Goal: Task Accomplishment & Management: Use online tool/utility

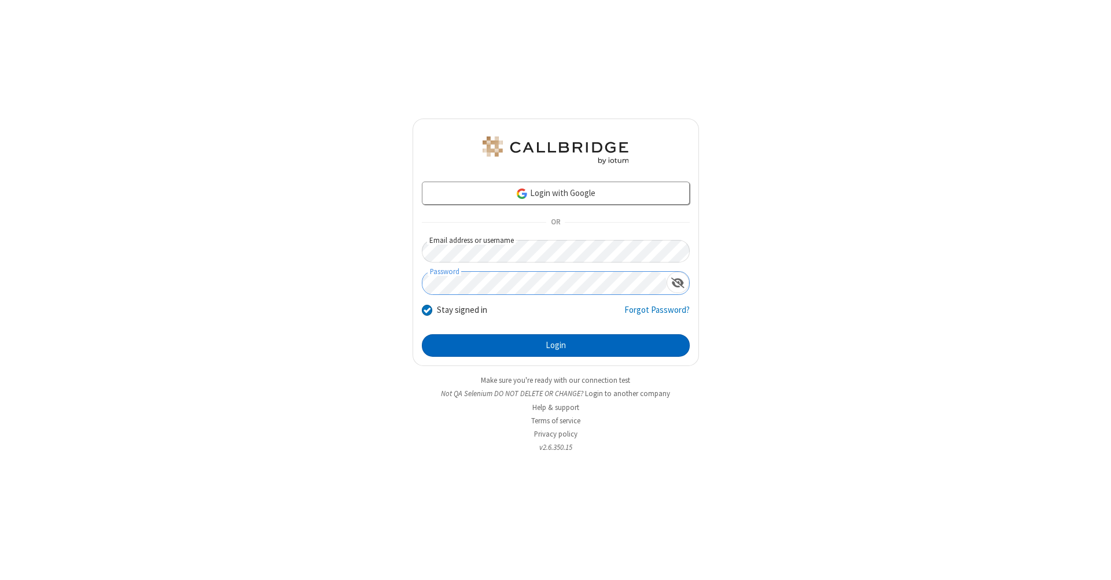
click at [555, 346] on button "Login" at bounding box center [556, 345] width 268 height 23
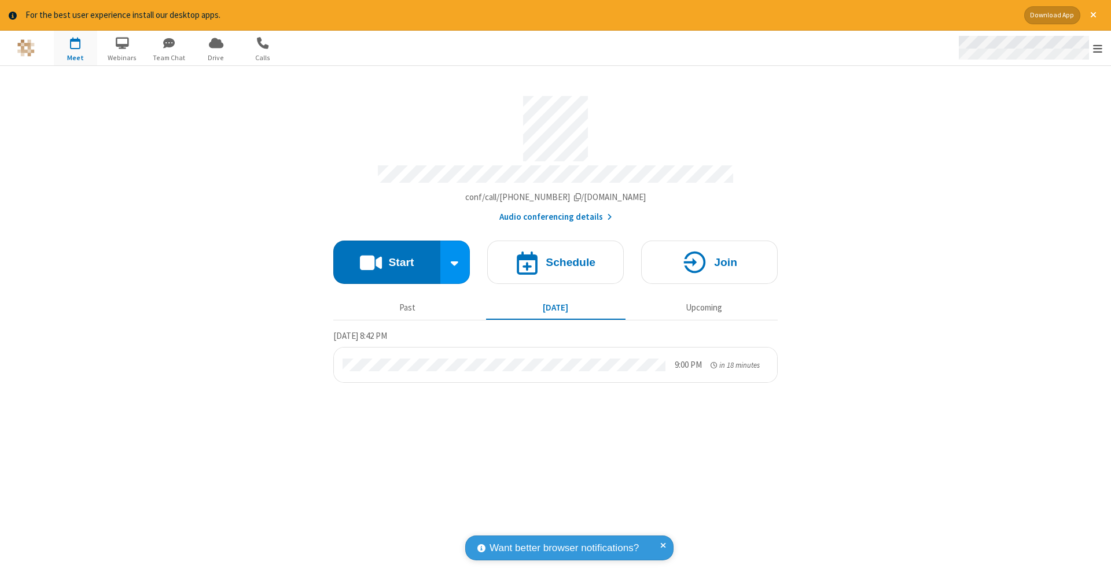
click at [1097, 49] on span "Open menu" at bounding box center [1097, 49] width 9 height 12
click at [216, 57] on span "Drive" at bounding box center [215, 58] width 43 height 10
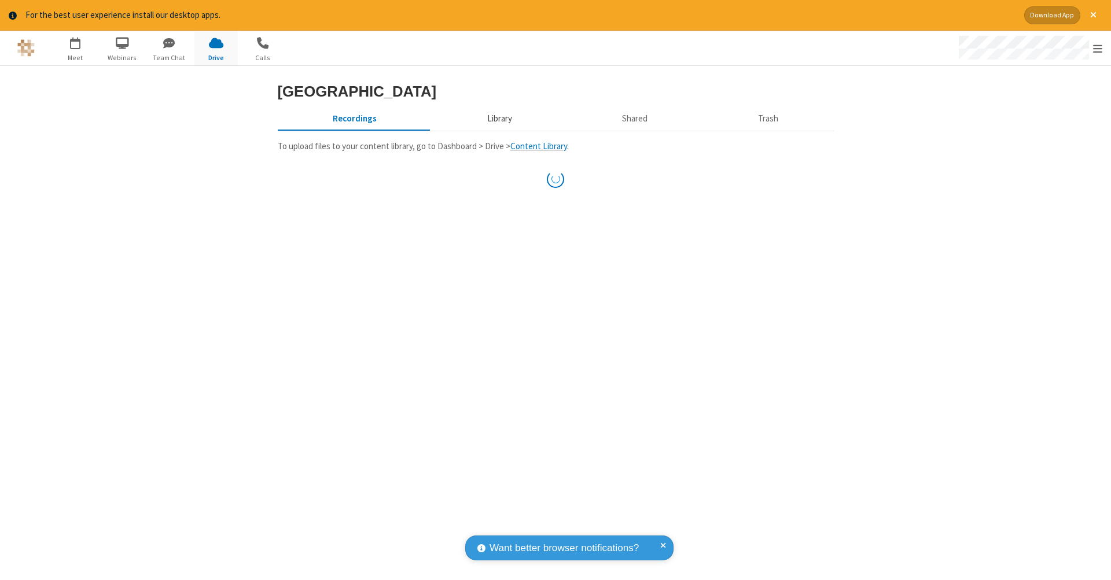
click at [497, 130] on button "Library" at bounding box center [498, 119] width 135 height 22
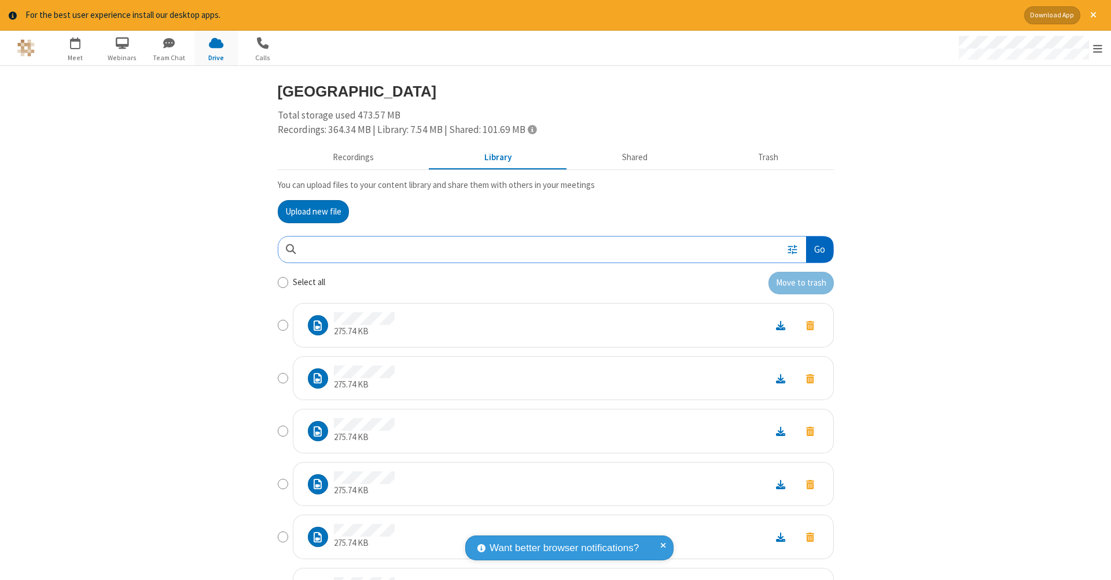
click at [814, 247] on button "Go" at bounding box center [819, 250] width 27 height 26
click at [308, 210] on button "Upload new file" at bounding box center [313, 211] width 71 height 23
